Goal: Task Accomplishment & Management: Manage account settings

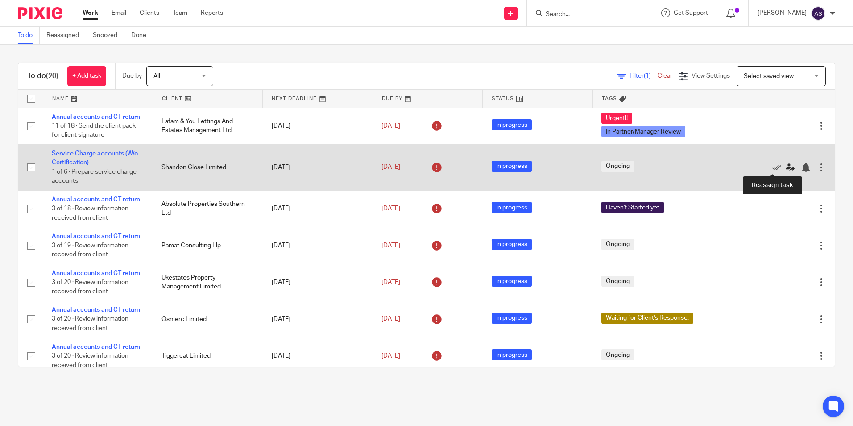
click at [786, 167] on icon at bounding box center [790, 167] width 9 height 9
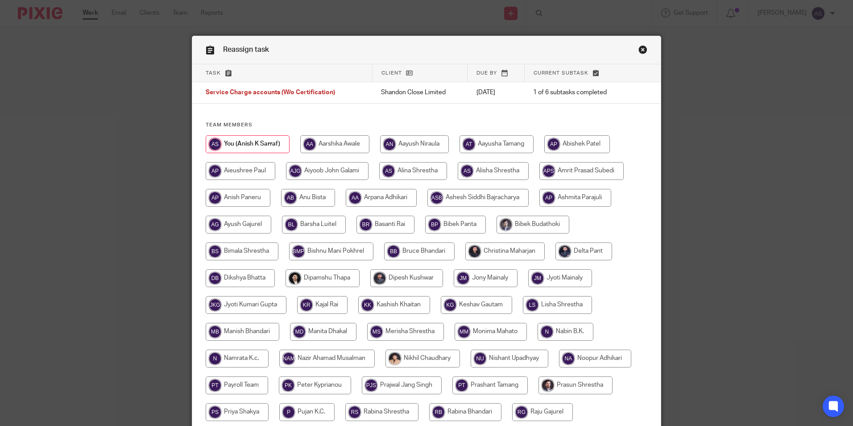
scroll to position [134, 0]
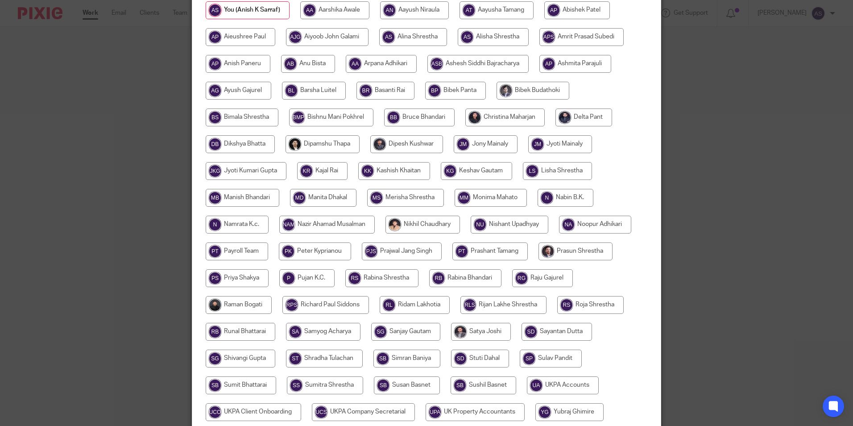
click at [299, 276] on input "radio" at bounding box center [306, 278] width 55 height 18
radio input "true"
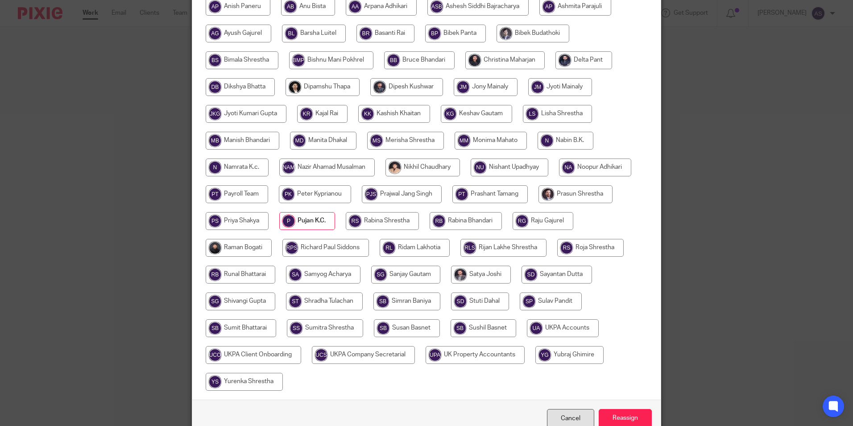
scroll to position [238, 0]
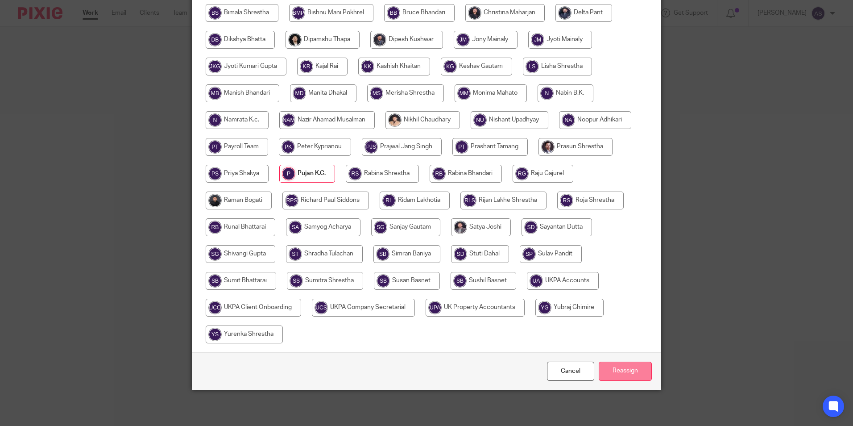
click at [622, 373] on input "Reassign" at bounding box center [625, 371] width 53 height 19
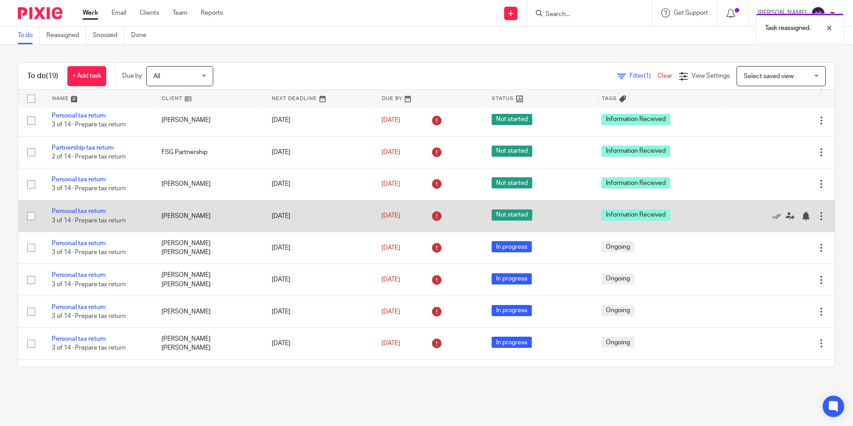
scroll to position [268, 0]
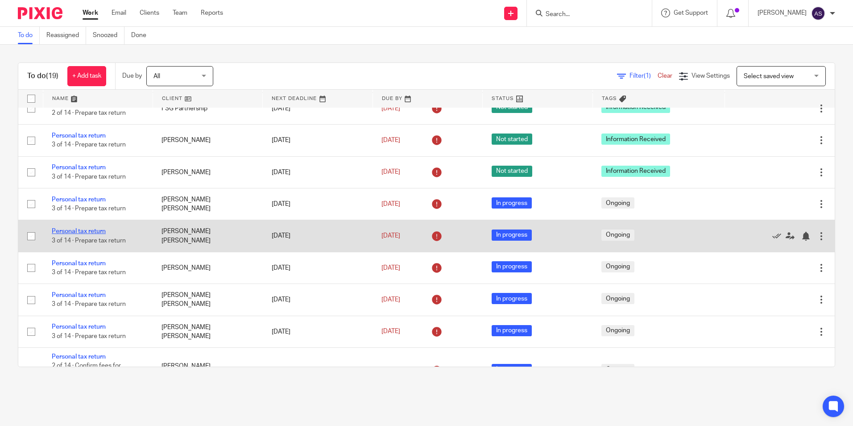
click at [97, 229] on link "Personal tax return" at bounding box center [79, 231] width 54 height 6
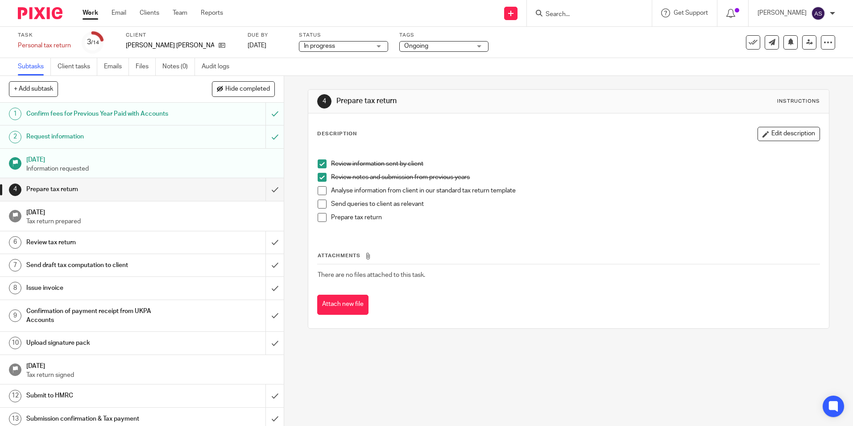
click at [319, 190] on span at bounding box center [322, 190] width 9 height 9
click at [321, 203] on span at bounding box center [322, 204] width 9 height 9
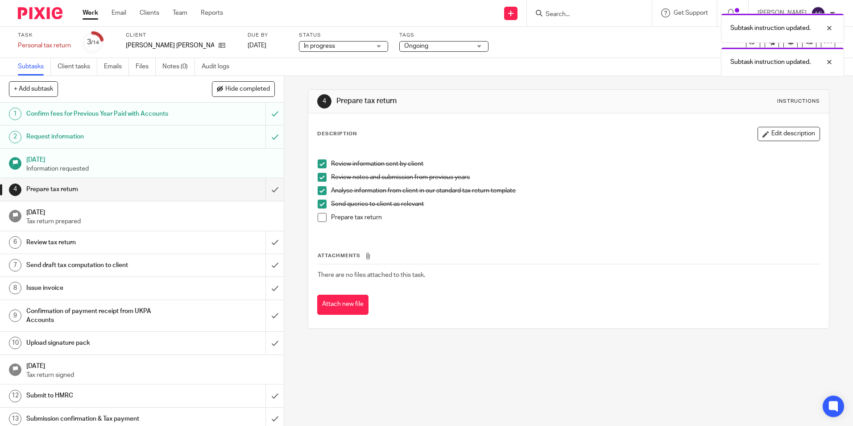
click at [320, 215] on span at bounding box center [322, 217] width 9 height 9
click at [337, 45] on span "In progress" at bounding box center [337, 46] width 67 height 9
click at [422, 49] on span "Ongoing" at bounding box center [437, 46] width 67 height 9
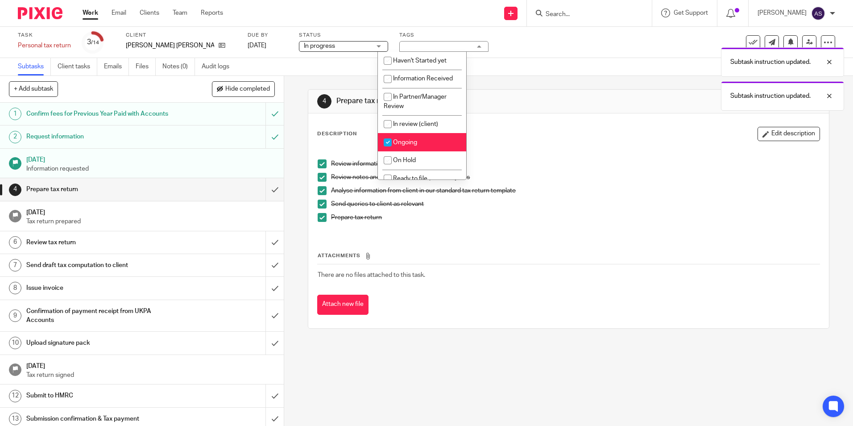
click at [391, 141] on input "checkbox" at bounding box center [387, 142] width 17 height 17
checkbox input "false"
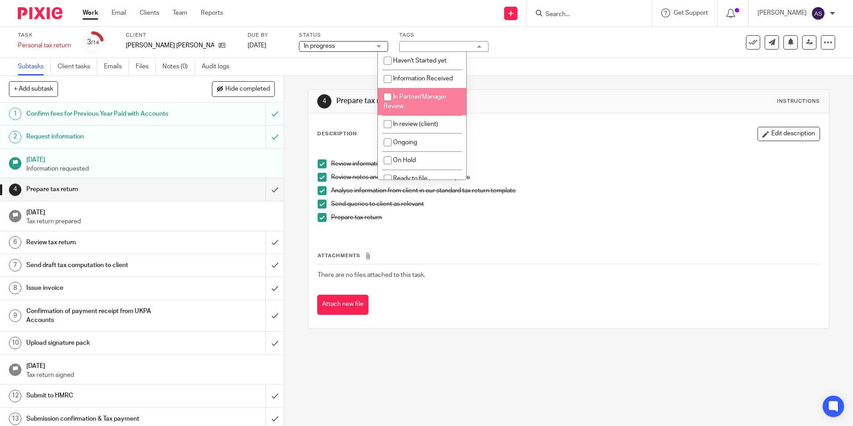
click at [389, 95] on input "checkbox" at bounding box center [387, 96] width 17 height 17
checkbox input "true"
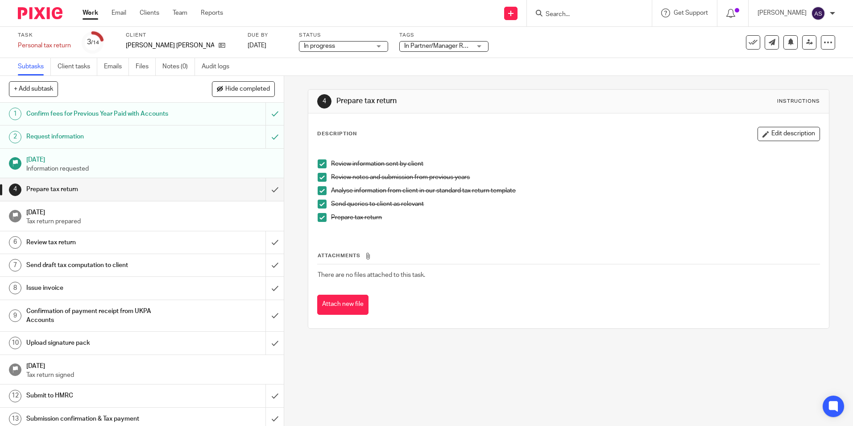
click at [491, 239] on div "Attachments There are no files attached to this task. Attach new file" at bounding box center [568, 273] width 503 height 81
click at [269, 188] on input "submit" at bounding box center [142, 189] width 284 height 22
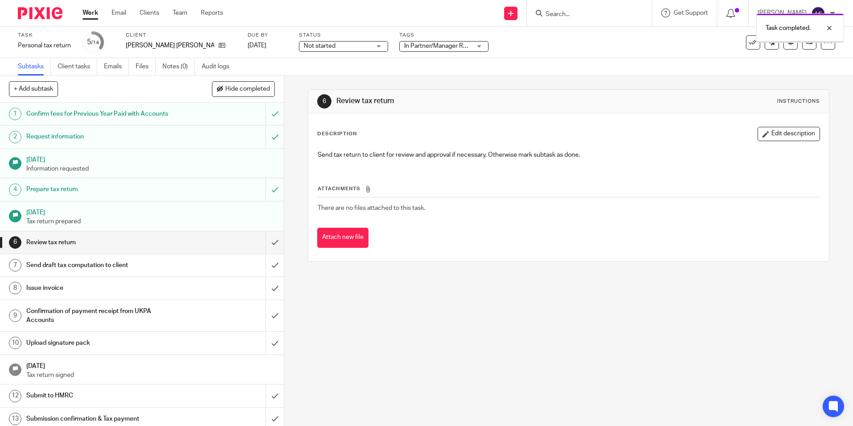
click at [401, 297] on div "6 Review tax return Instructions Description Edit description Send tax return t…" at bounding box center [568, 251] width 569 height 350
click at [807, 45] on icon at bounding box center [810, 42] width 7 height 7
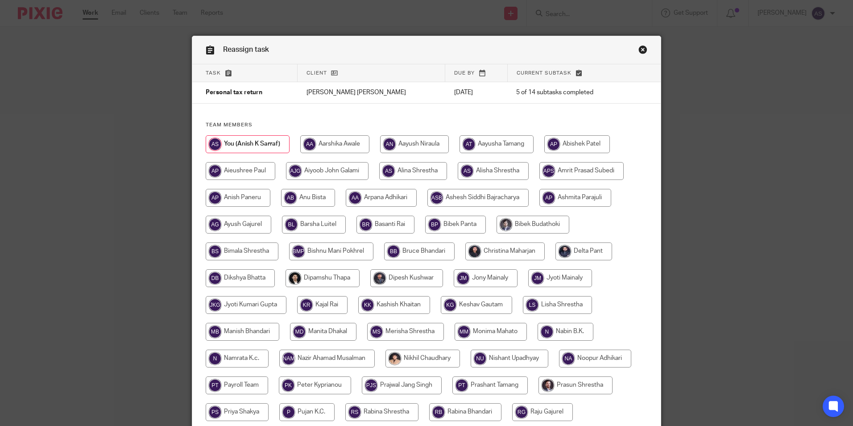
scroll to position [89, 0]
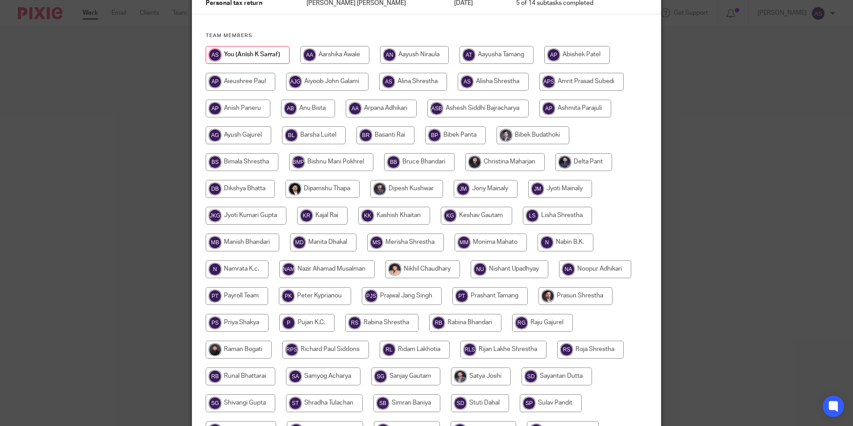
click at [495, 160] on input "radio" at bounding box center [505, 162] width 79 height 18
radio input "true"
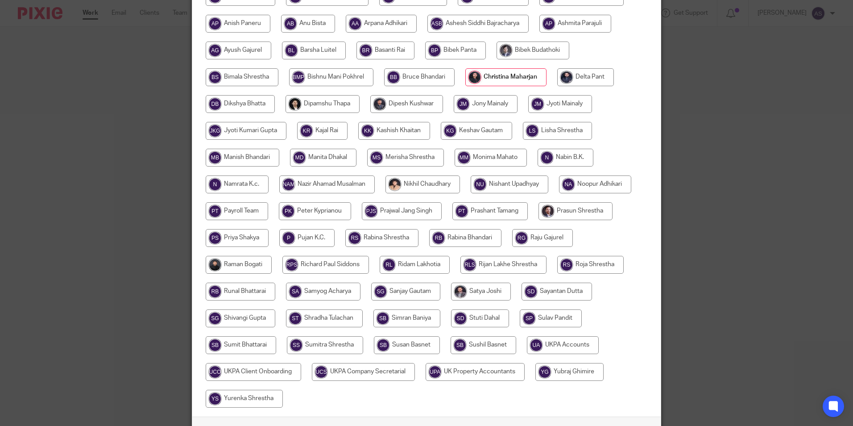
scroll to position [238, 0]
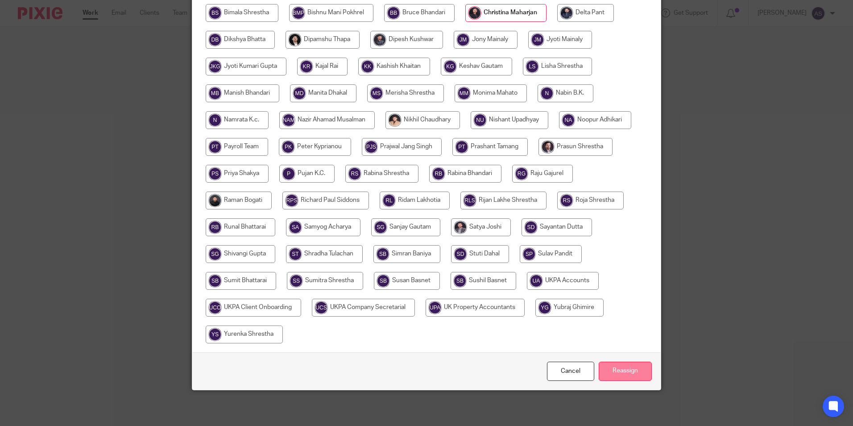
click at [618, 366] on input "Reassign" at bounding box center [625, 371] width 53 height 19
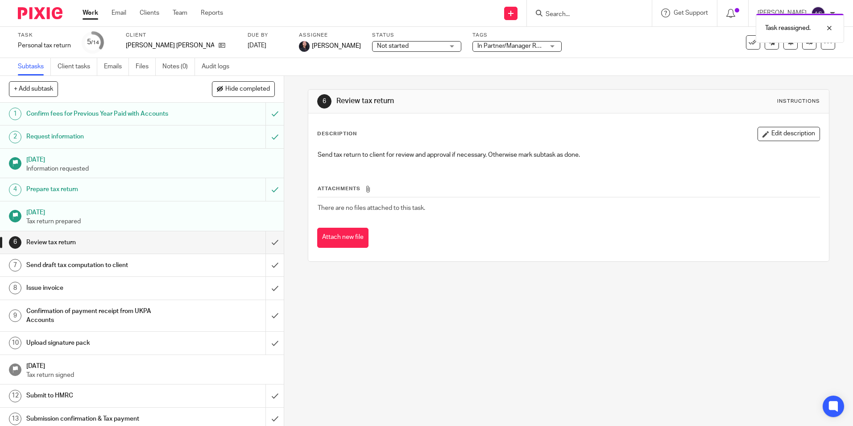
click at [50, 11] on img at bounding box center [40, 13] width 45 height 12
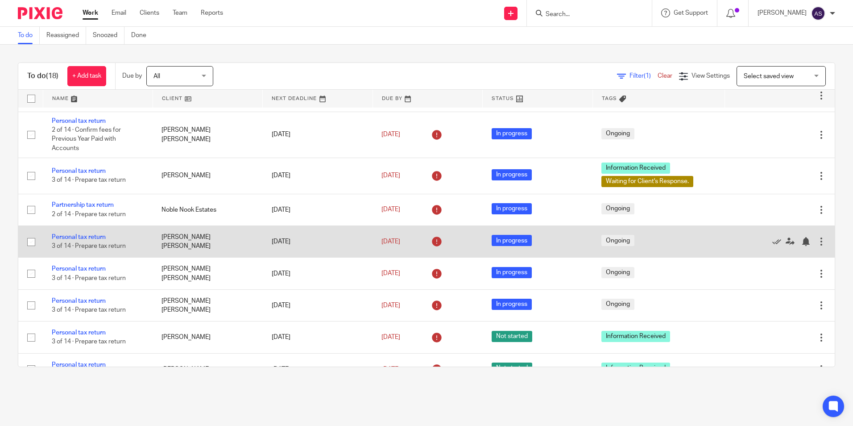
scroll to position [357, 0]
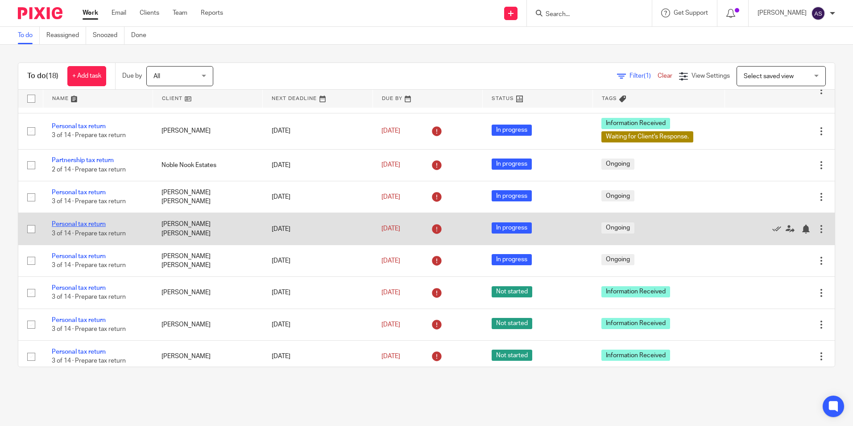
click at [96, 223] on link "Personal tax return" at bounding box center [79, 224] width 54 height 6
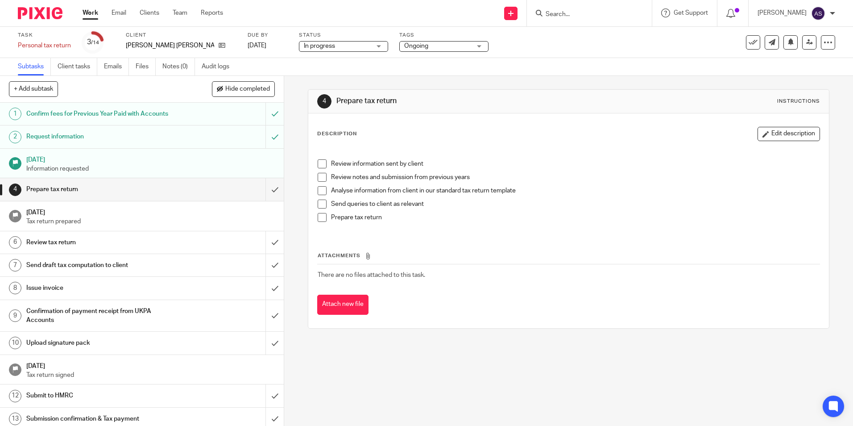
click at [320, 168] on span at bounding box center [322, 163] width 9 height 9
click at [318, 177] on span at bounding box center [322, 177] width 9 height 9
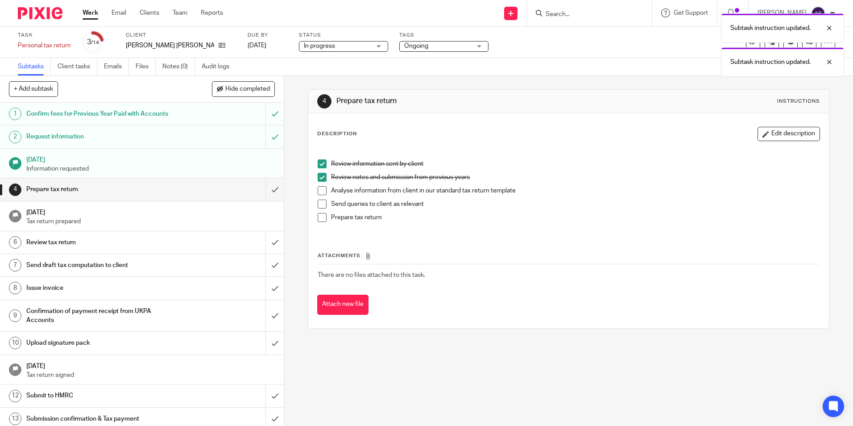
click at [314, 190] on div "Review information sent by client Review notes and submission from previous yea…" at bounding box center [568, 189] width 511 height 87
click at [318, 190] on span at bounding box center [322, 190] width 9 height 9
click at [313, 199] on div "Review information sent by client Review notes and submission from previous yea…" at bounding box center [568, 189] width 511 height 87
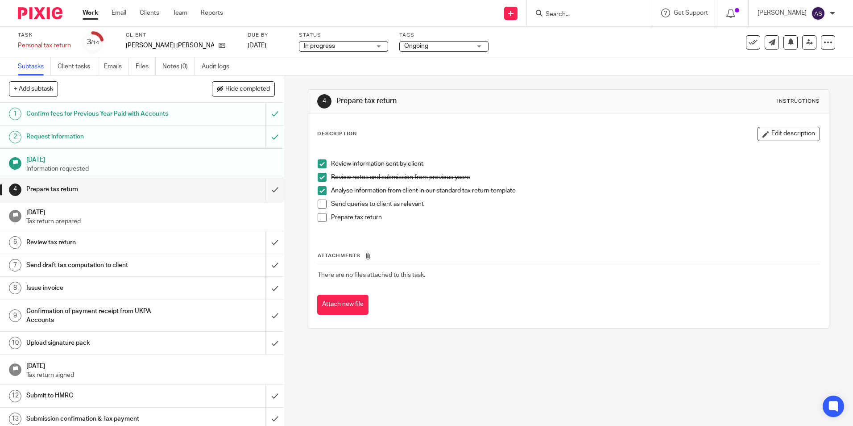
click at [318, 218] on span at bounding box center [322, 217] width 9 height 9
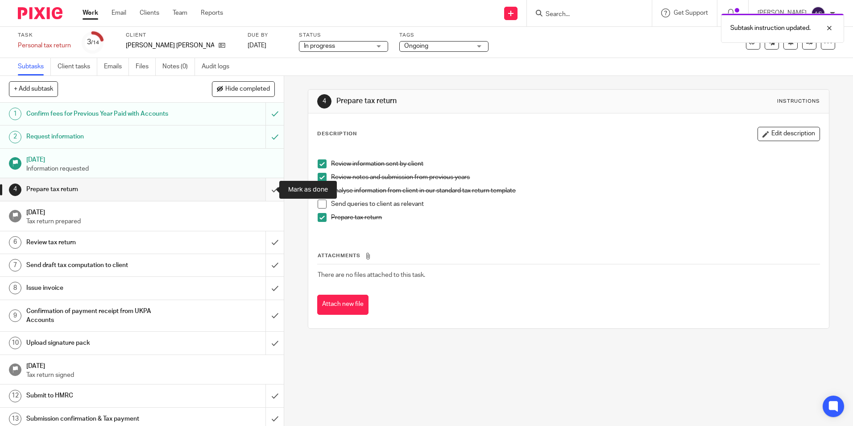
click at [262, 183] on input "submit" at bounding box center [142, 189] width 284 height 22
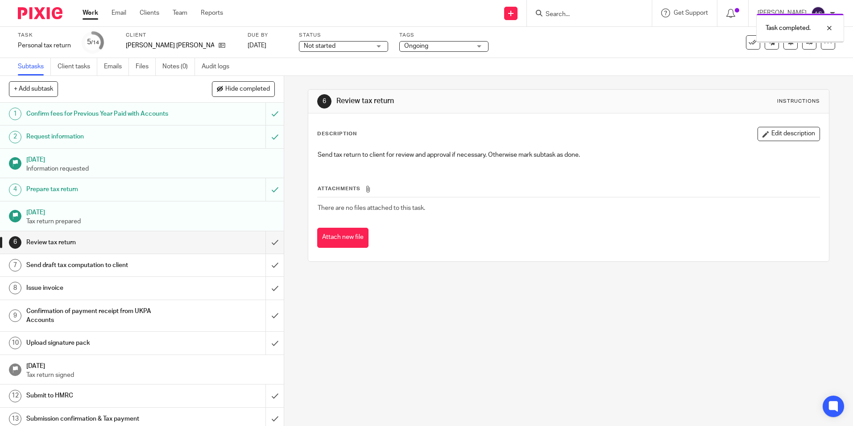
click at [314, 46] on span "Not started" at bounding box center [337, 46] width 67 height 9
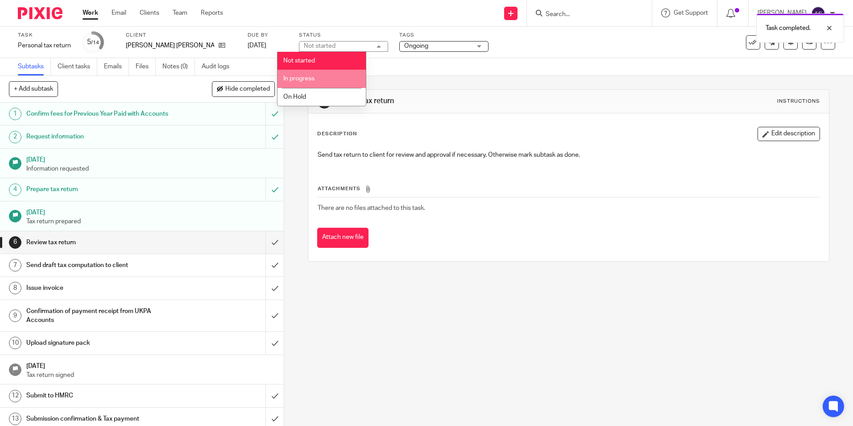
click at [310, 74] on li "In progress" at bounding box center [322, 79] width 88 height 18
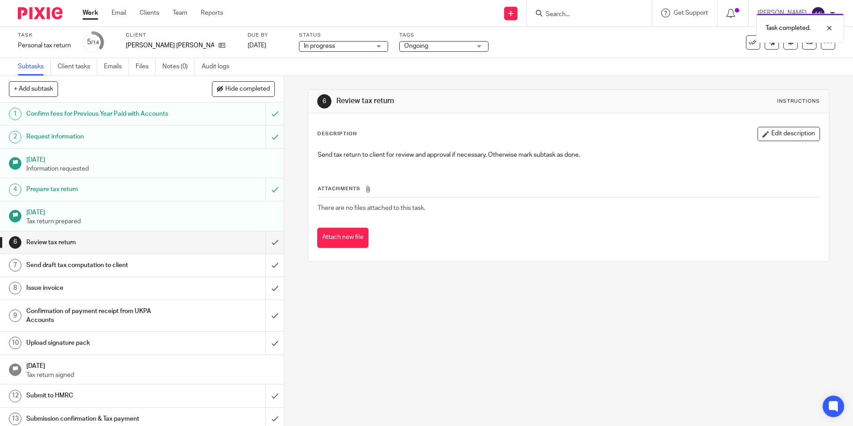
click at [404, 48] on span "Ongoing" at bounding box center [416, 46] width 24 height 6
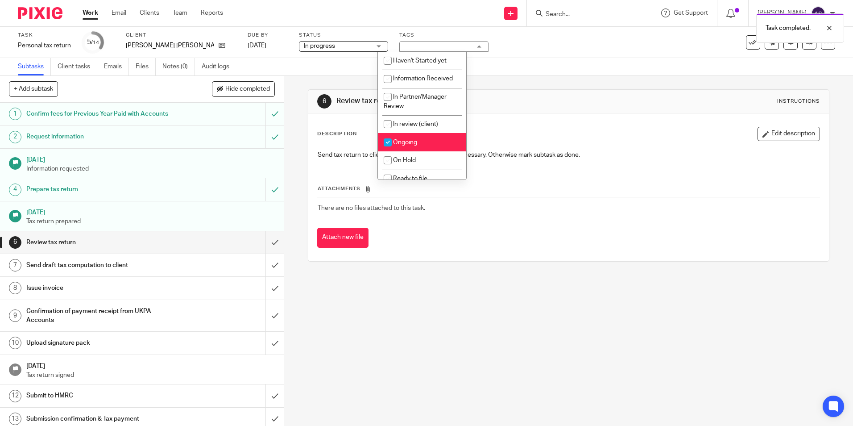
click at [386, 143] on input "checkbox" at bounding box center [387, 142] width 17 height 17
checkbox input "false"
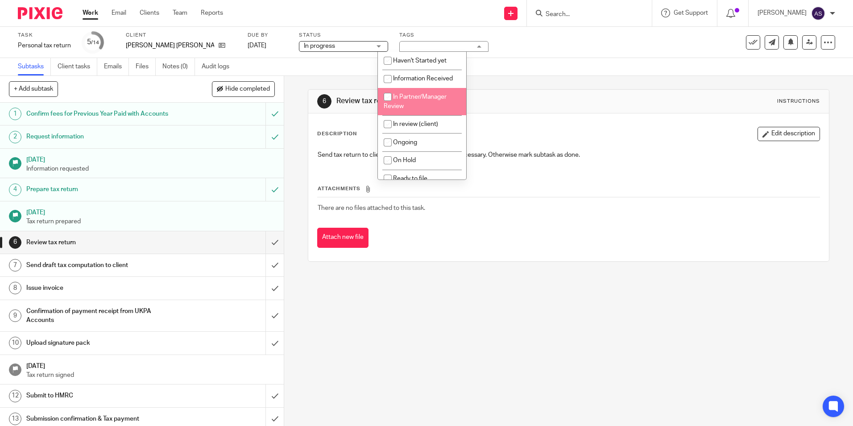
click at [387, 96] on input "checkbox" at bounding box center [387, 96] width 17 height 17
checkbox input "true"
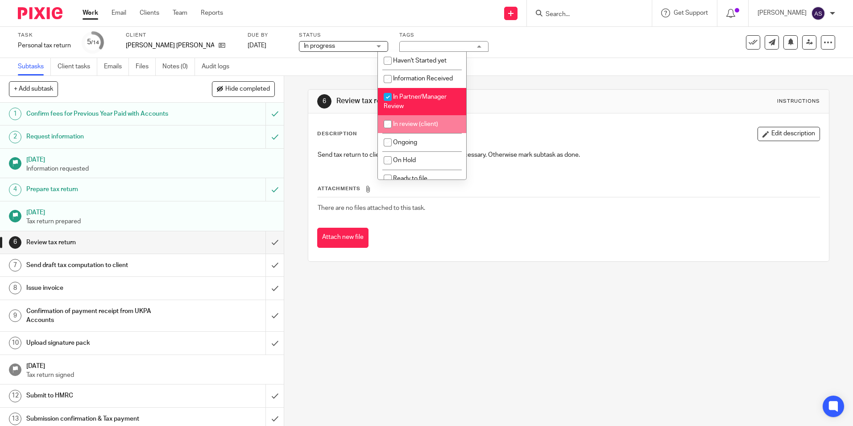
click at [664, 60] on div "Subtasks Client tasks Emails Files Notes (0) Audit logs" at bounding box center [426, 67] width 853 height 18
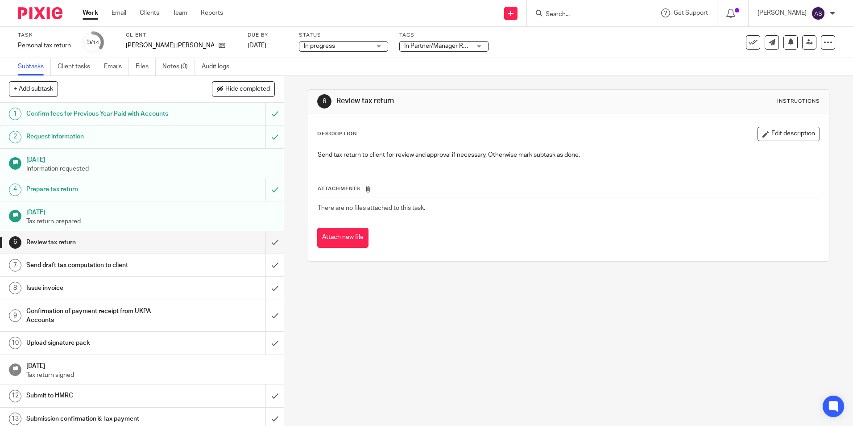
click at [691, 305] on div "6 Review tax return Instructions Description Edit description Send tax return t…" at bounding box center [568, 251] width 569 height 350
click at [807, 47] on link at bounding box center [810, 42] width 14 height 14
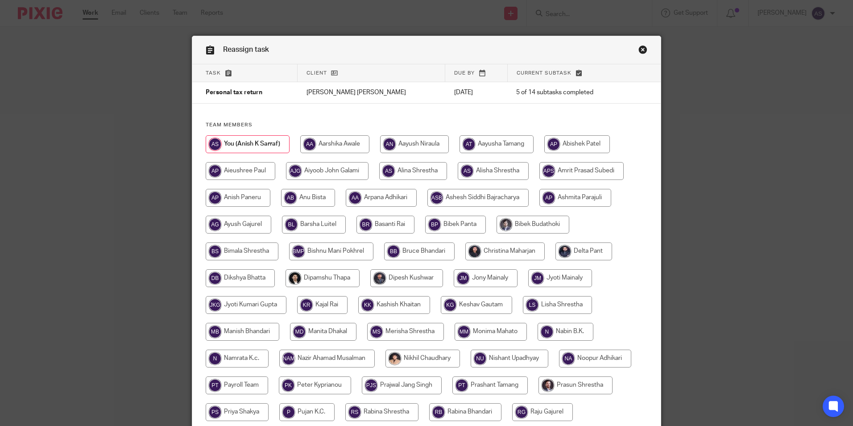
click at [486, 255] on input "radio" at bounding box center [505, 251] width 79 height 18
radio input "true"
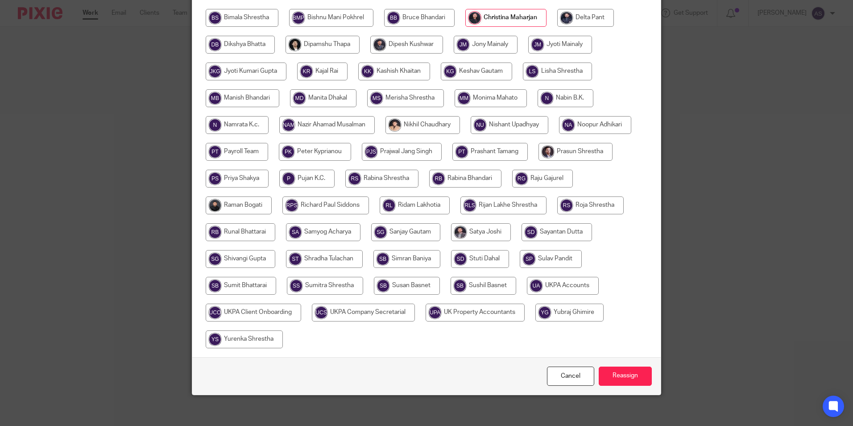
scroll to position [238, 0]
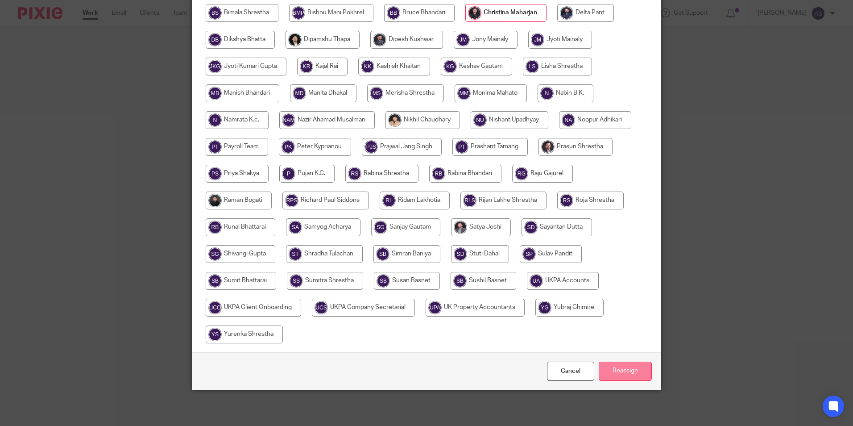
click at [611, 370] on input "Reassign" at bounding box center [625, 371] width 53 height 19
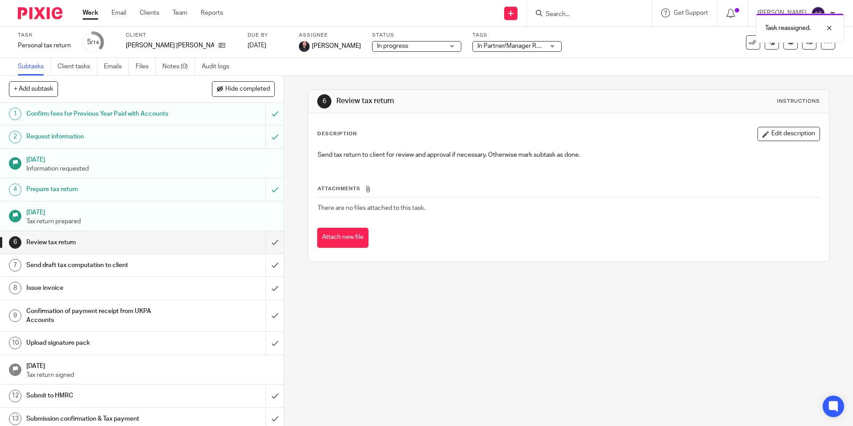
click at [50, 11] on img at bounding box center [40, 13] width 45 height 12
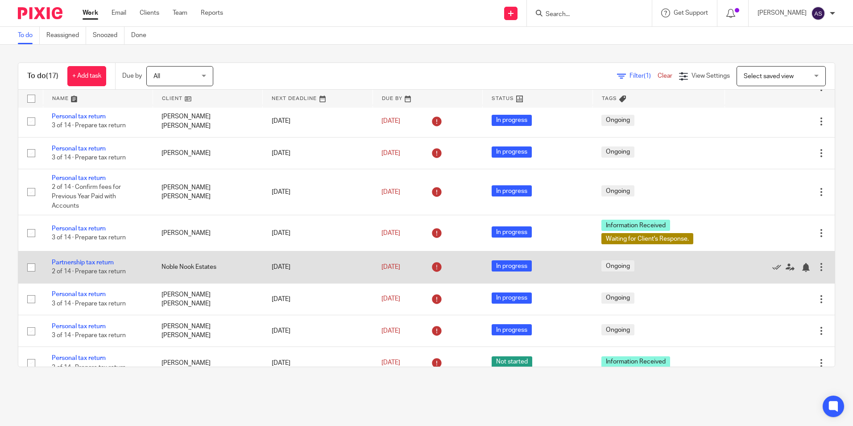
scroll to position [268, 0]
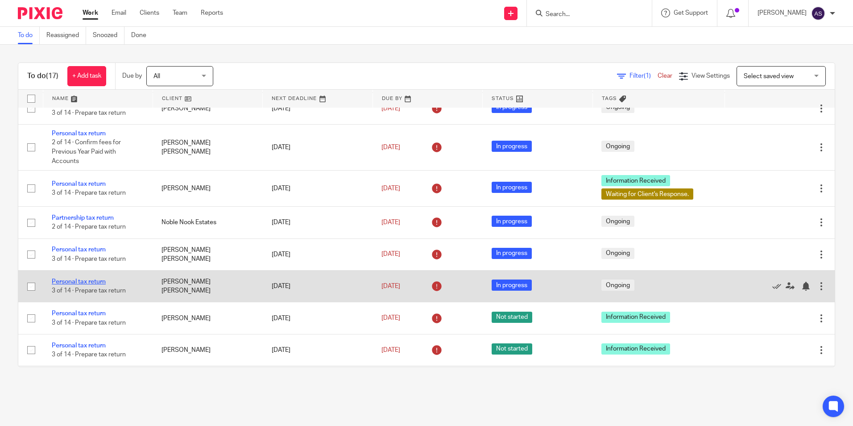
click at [100, 280] on link "Personal tax return" at bounding box center [79, 282] width 54 height 6
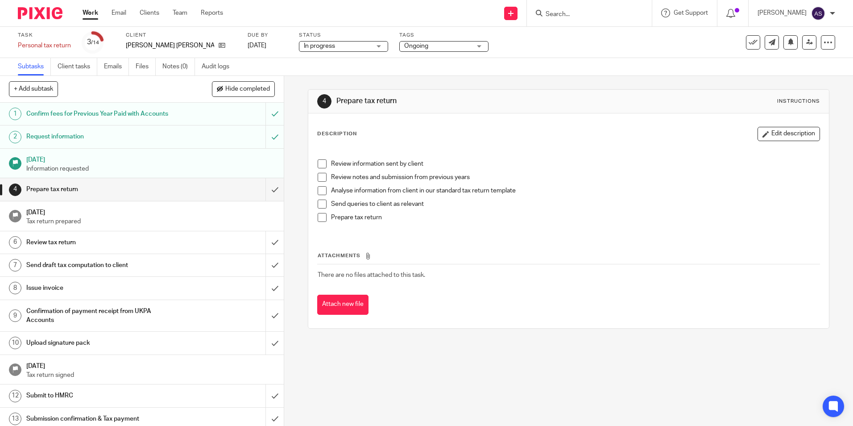
click at [450, 47] on div "Ongoing" at bounding box center [443, 46] width 89 height 11
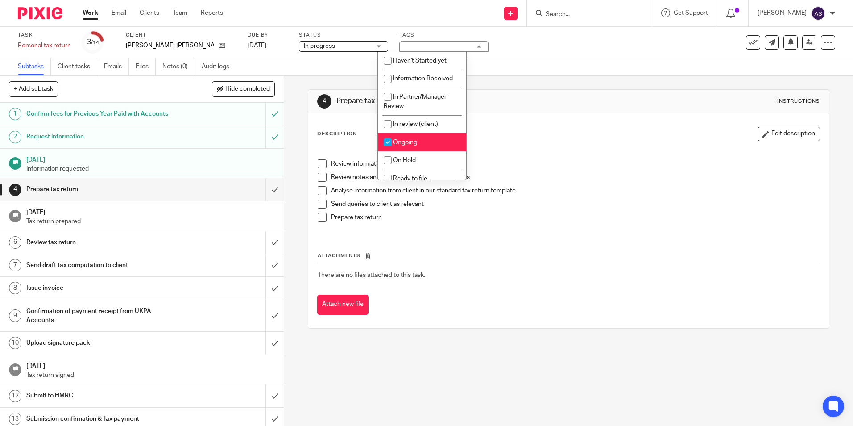
click at [390, 141] on input "checkbox" at bounding box center [387, 142] width 17 height 17
checkbox input "false"
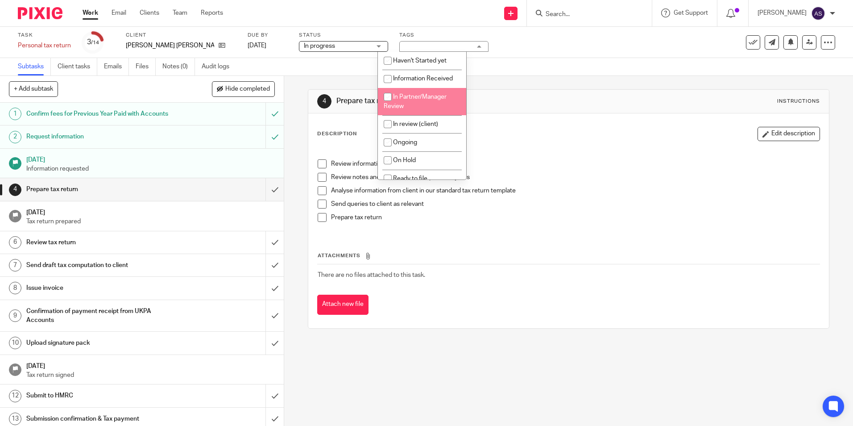
click at [385, 95] on input "checkbox" at bounding box center [387, 96] width 17 height 17
checkbox input "true"
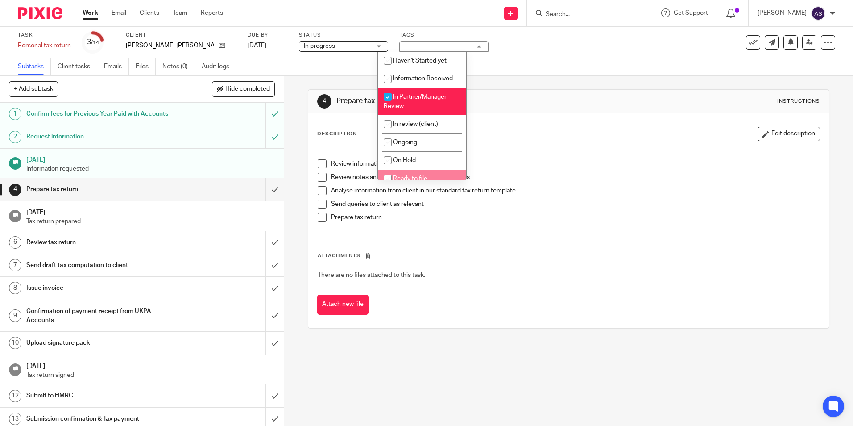
click at [370, 225] on div "Prepare tax return" at bounding box center [575, 219] width 488 height 13
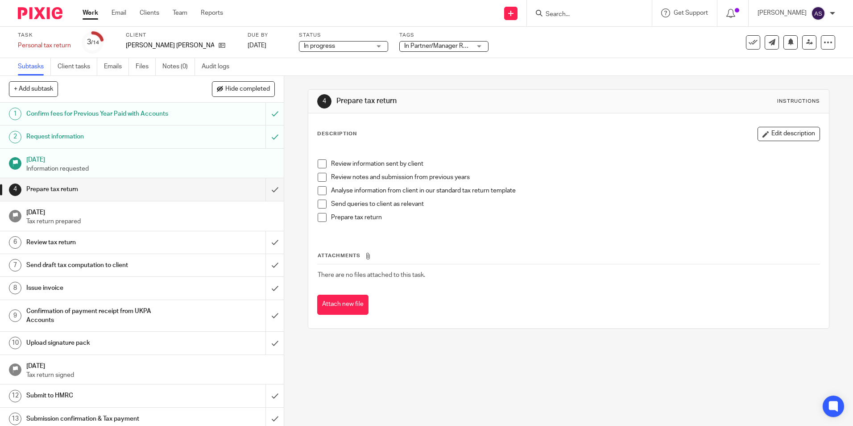
click at [319, 162] on span at bounding box center [322, 163] width 9 height 9
click at [322, 177] on span at bounding box center [322, 177] width 9 height 9
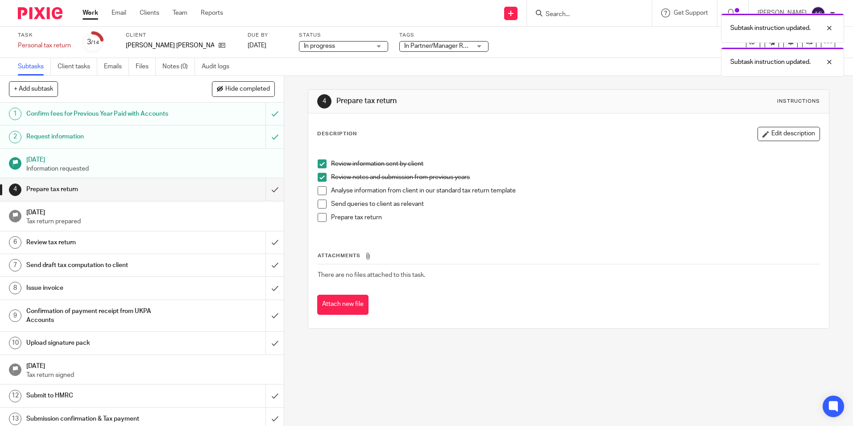
click at [319, 191] on span at bounding box center [322, 190] width 9 height 9
click at [320, 200] on span at bounding box center [322, 204] width 9 height 9
click at [322, 215] on span at bounding box center [322, 217] width 9 height 9
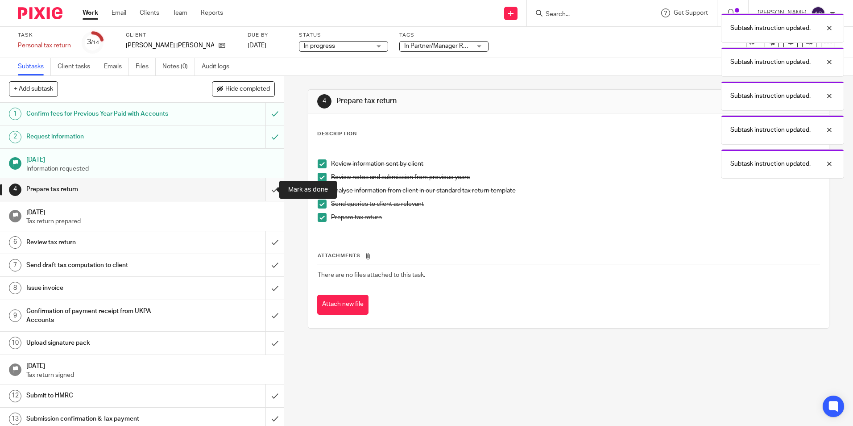
click at [264, 187] on input "submit" at bounding box center [142, 189] width 284 height 22
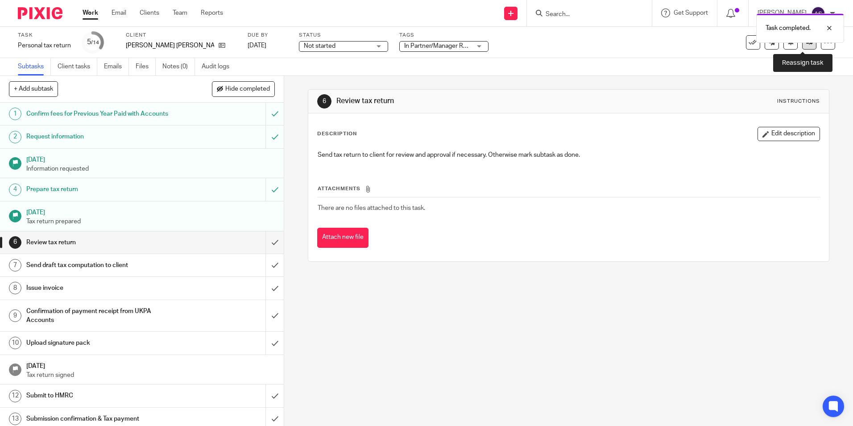
click at [805, 46] on link at bounding box center [810, 42] width 14 height 14
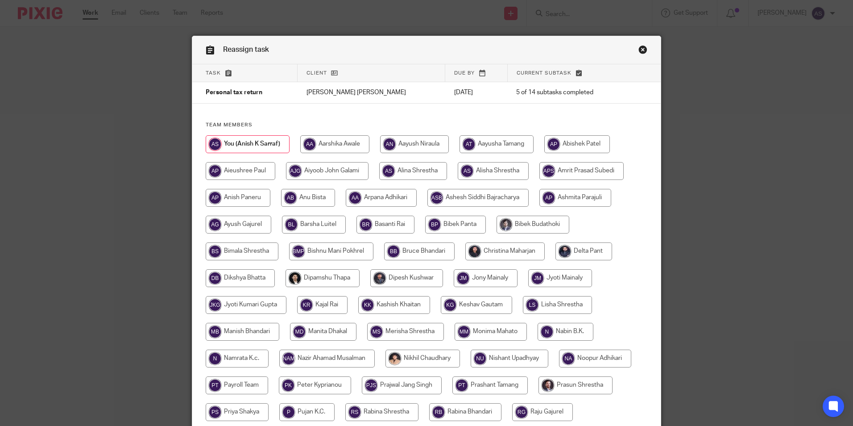
click at [639, 49] on link "Close this dialog window" at bounding box center [643, 51] width 9 height 12
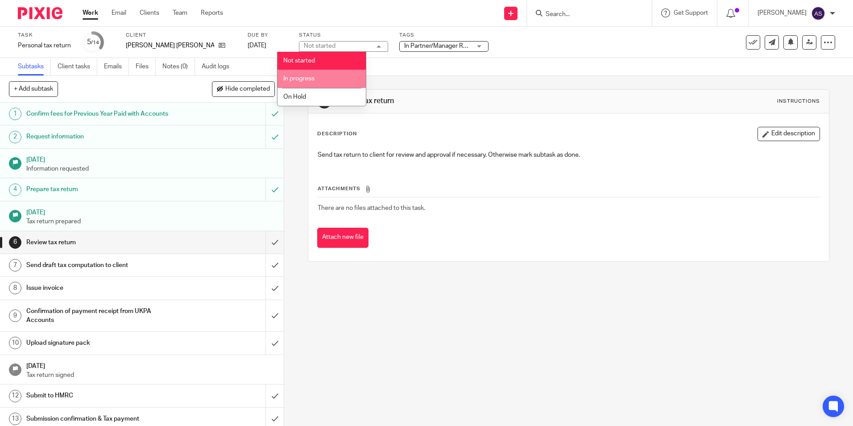
click at [323, 79] on li "In progress" at bounding box center [322, 79] width 88 height 18
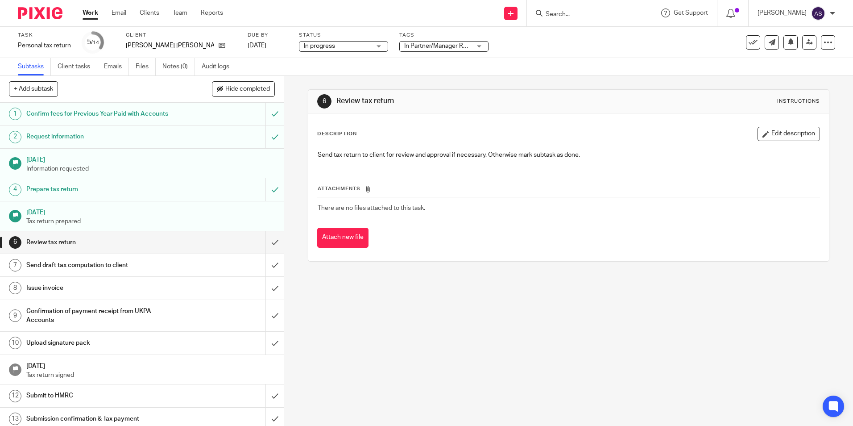
click at [568, 296] on div "6 Review tax return Instructions Description Edit description Send tax return t…" at bounding box center [568, 251] width 569 height 350
click at [804, 46] on link at bounding box center [810, 42] width 14 height 14
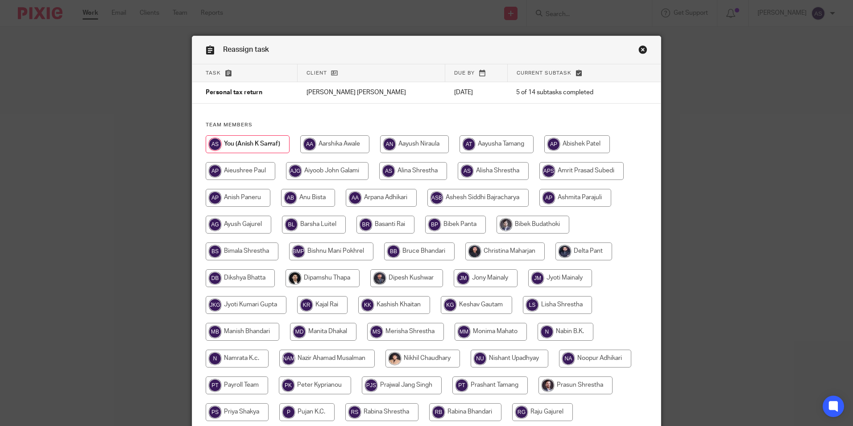
click at [491, 247] on input "radio" at bounding box center [505, 251] width 79 height 18
radio input "true"
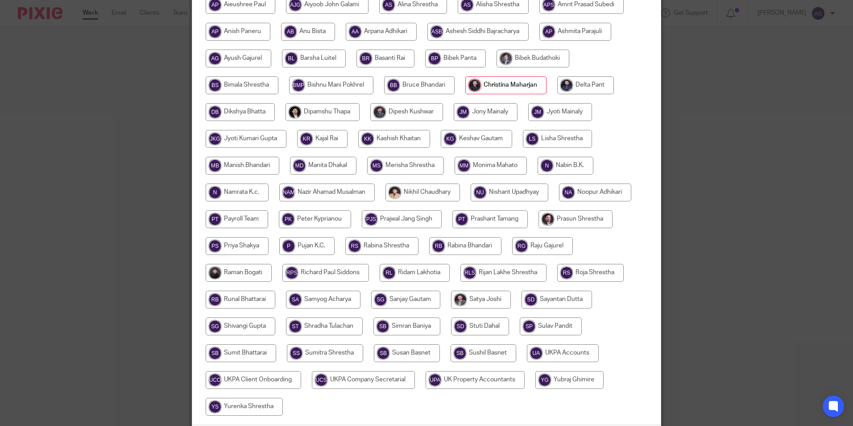
scroll to position [238, 0]
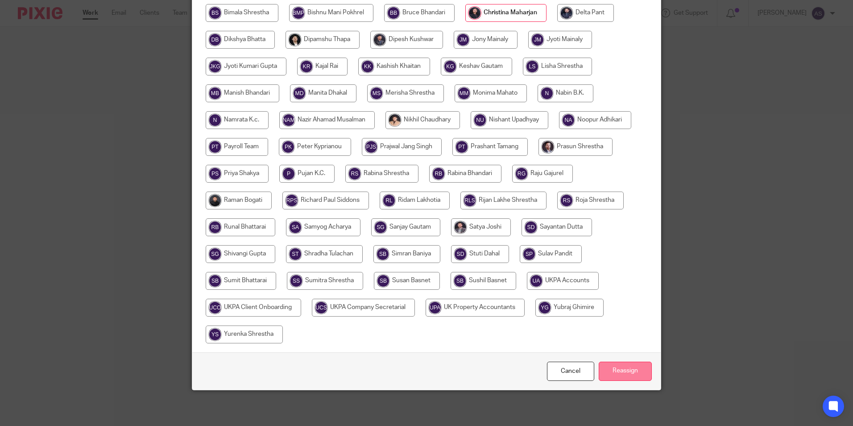
click at [616, 376] on input "Reassign" at bounding box center [625, 371] width 53 height 19
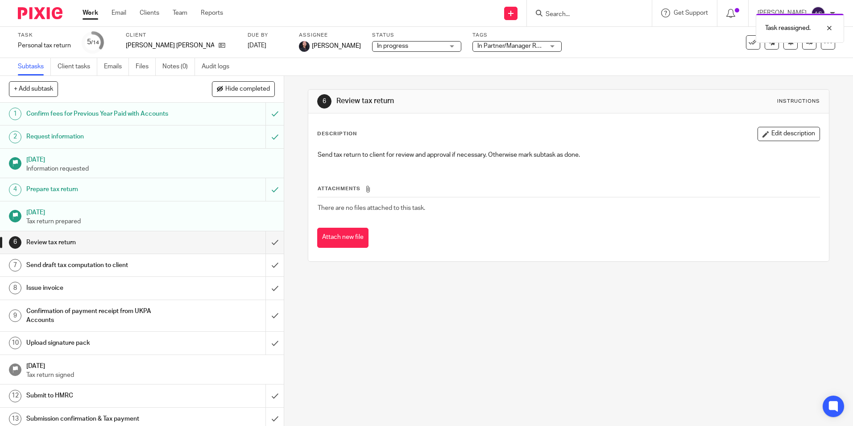
click at [39, 13] on img at bounding box center [40, 13] width 45 height 12
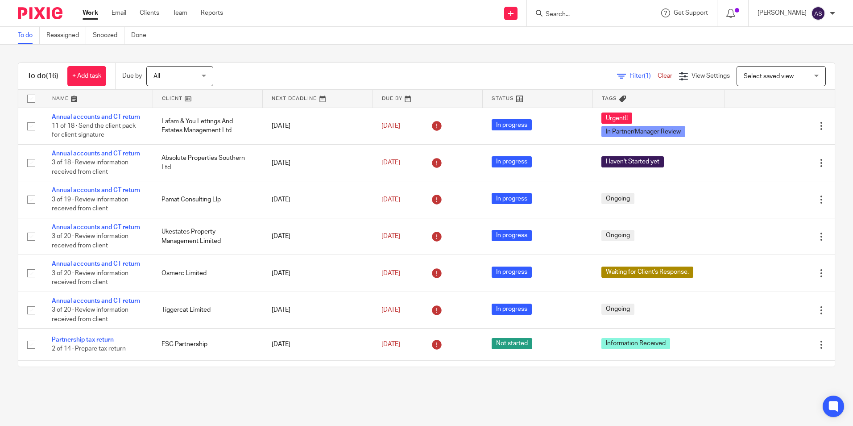
click at [279, 43] on div "To do Reassigned Snoozed Done" at bounding box center [426, 36] width 853 height 18
